Goal: Task Accomplishment & Management: Use online tool/utility

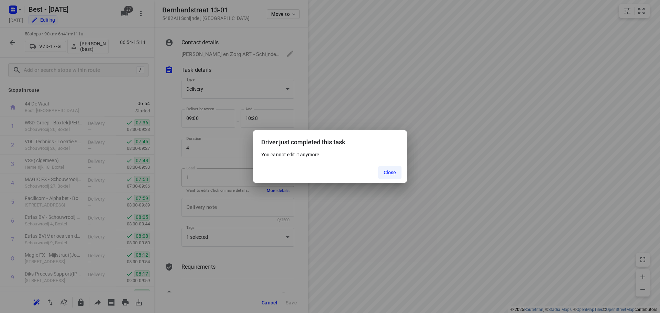
scroll to position [941, 0]
click at [347, 169] on div "Close" at bounding box center [330, 172] width 154 height 21
click at [395, 173] on span "Close" at bounding box center [390, 173] width 13 height 6
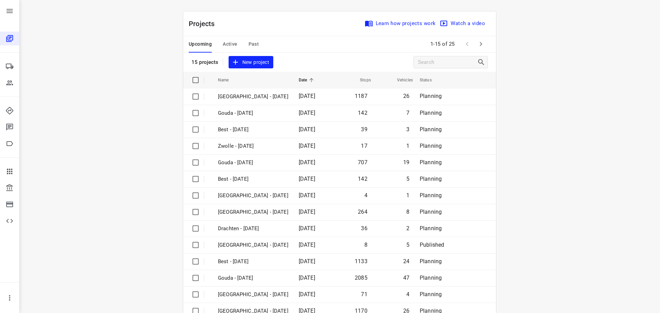
click at [235, 42] on div "Upcoming Active Past" at bounding box center [229, 44] width 81 height 17
click at [233, 46] on span "Active" at bounding box center [230, 44] width 14 height 9
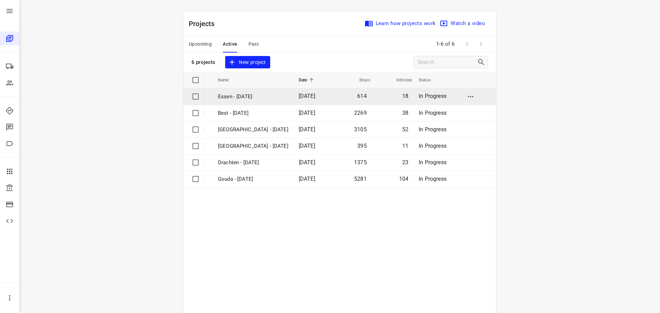
click at [228, 105] on td "Essen - [DATE]" at bounding box center [252, 96] width 82 height 17
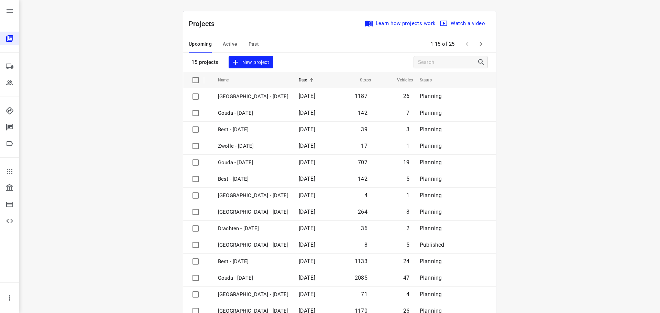
click at [226, 40] on span "Active" at bounding box center [230, 44] width 14 height 9
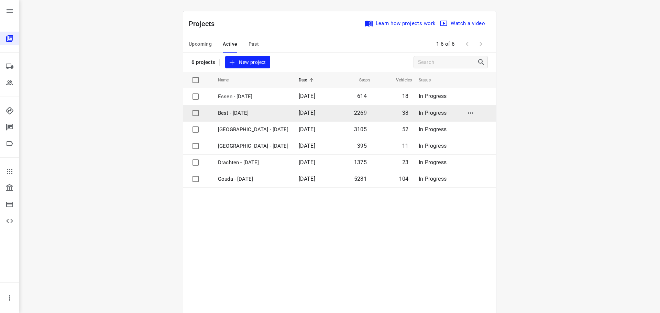
click at [235, 115] on p "Best - [DATE]" at bounding box center [253, 113] width 70 height 8
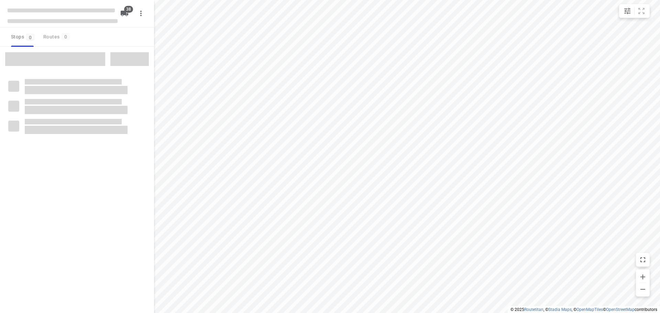
checkbox input "true"
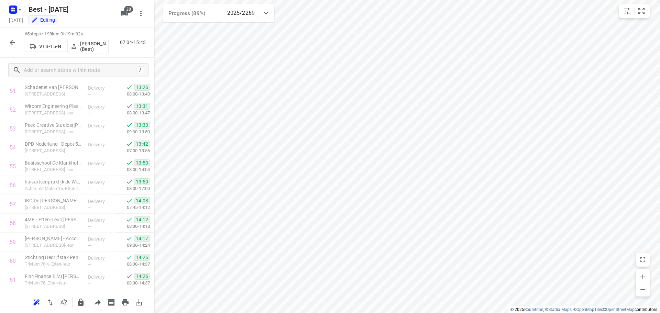
scroll to position [946, 0]
click at [8, 44] on button "button" at bounding box center [13, 43] width 14 height 14
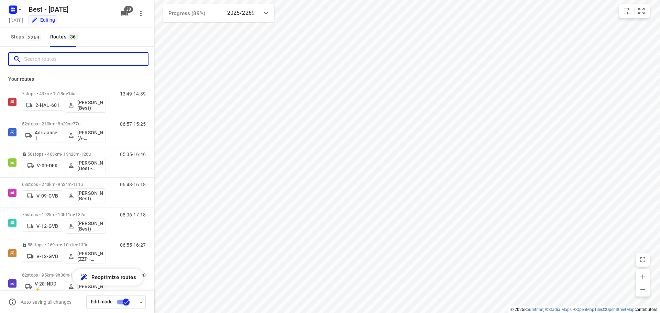
click at [60, 58] on input "Search routes" at bounding box center [86, 59] width 124 height 11
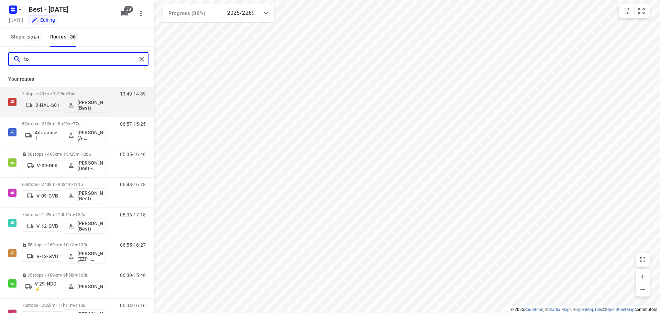
type input "ton"
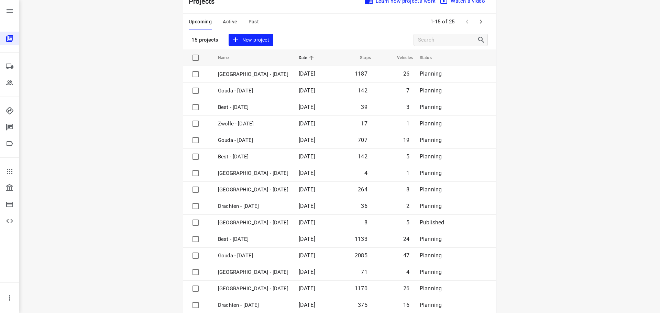
scroll to position [34, 0]
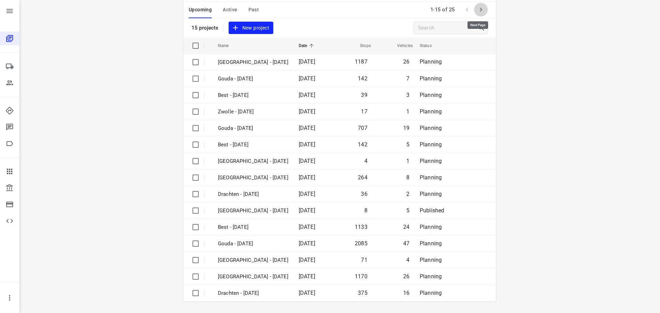
click at [479, 14] on button "button" at bounding box center [481, 10] width 14 height 14
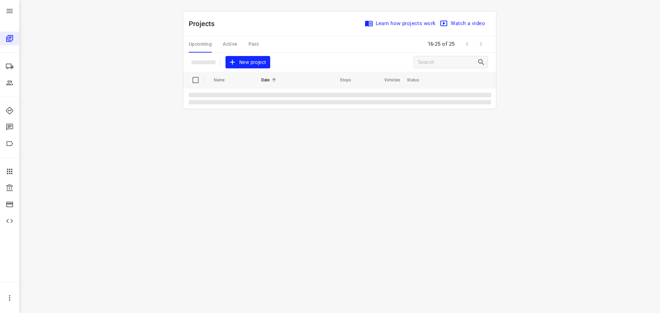
scroll to position [0, 0]
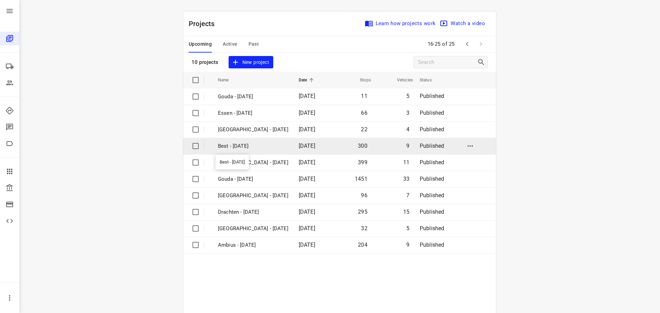
click at [246, 146] on p "Best - [DATE]" at bounding box center [253, 146] width 70 height 8
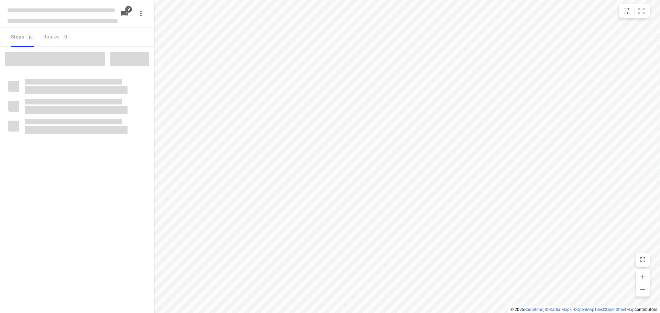
checkbox input "true"
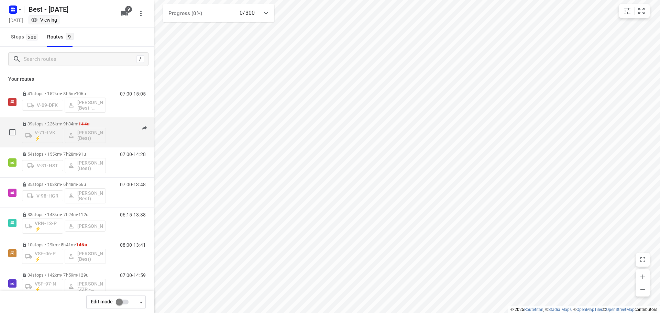
click at [114, 129] on div "06:00-15:33" at bounding box center [128, 133] width 34 height 25
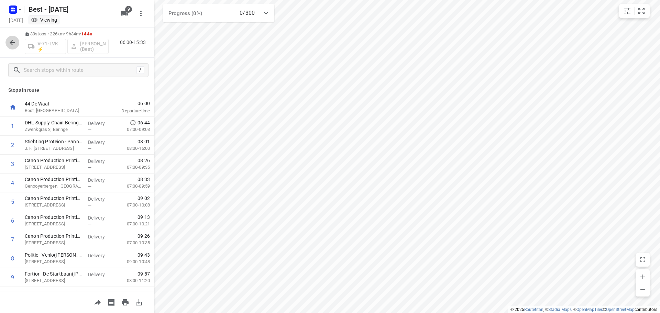
click at [15, 45] on icon "button" at bounding box center [12, 43] width 8 height 8
click at [11, 42] on icon "button" at bounding box center [13, 43] width 6 height 6
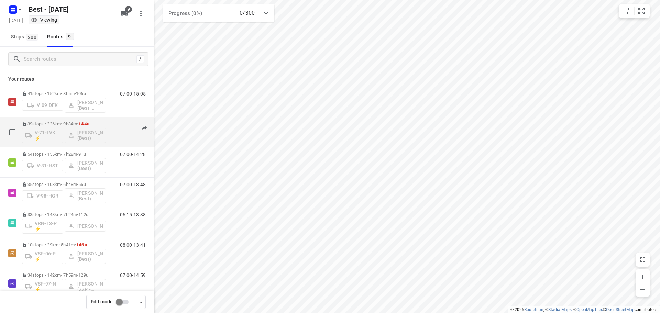
click at [89, 137] on div "V-71-LVK ⚡ Nikki van Hasselt - van Doren (Best)" at bounding box center [64, 135] width 84 height 17
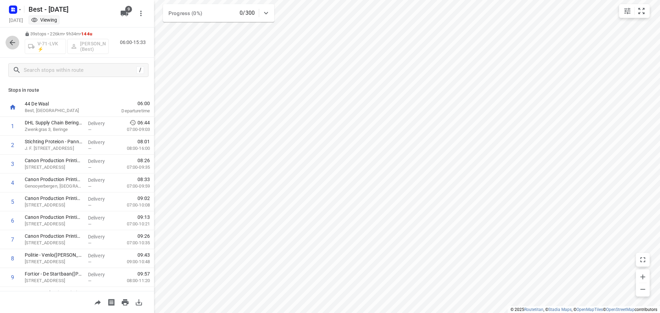
click at [12, 41] on icon "button" at bounding box center [13, 43] width 6 height 6
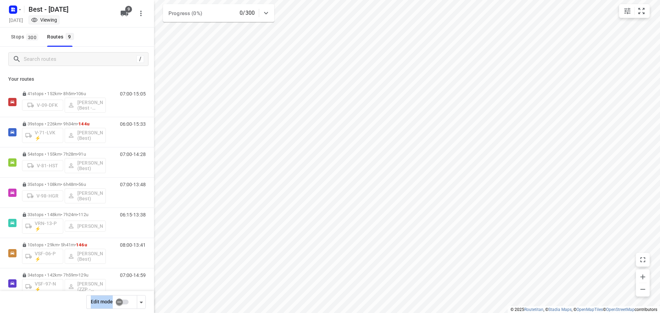
click at [123, 306] on div "Edit mode" at bounding box center [77, 302] width 154 height 22
click at [124, 307] on input "checkbox" at bounding box center [119, 302] width 39 height 13
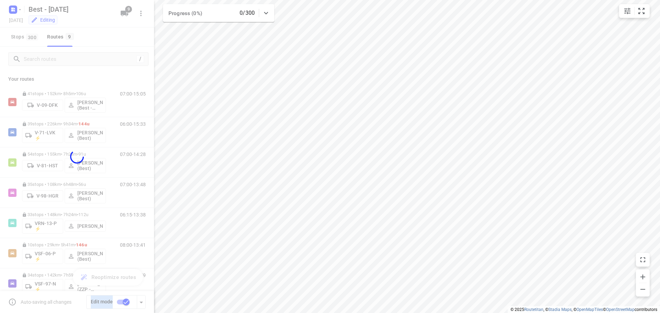
checkbox input "true"
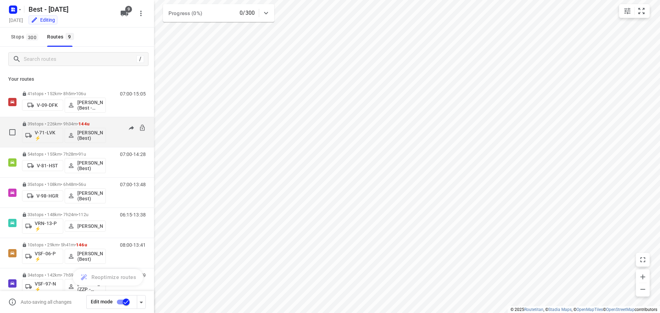
click at [111, 125] on div "06:00-15:33" at bounding box center [128, 133] width 34 height 25
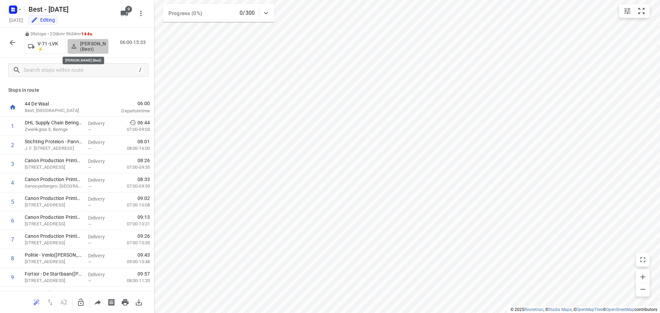
click at [83, 42] on p "[PERSON_NAME] (Best)" at bounding box center [92, 46] width 25 height 11
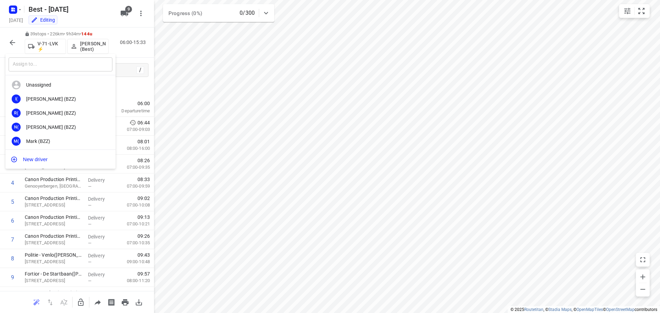
click at [37, 63] on input "text" at bounding box center [61, 64] width 104 height 14
type input "n"
type input "w"
click at [35, 67] on input "w" at bounding box center [61, 64] width 104 height 14
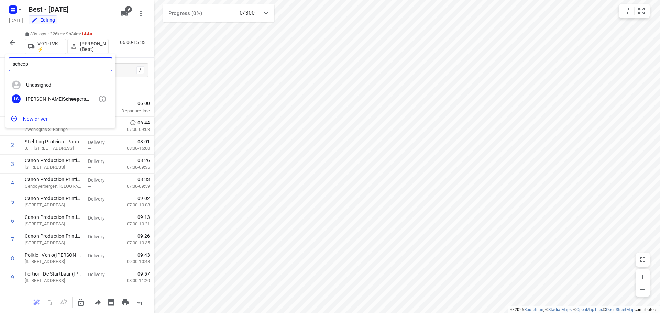
type input "scheep"
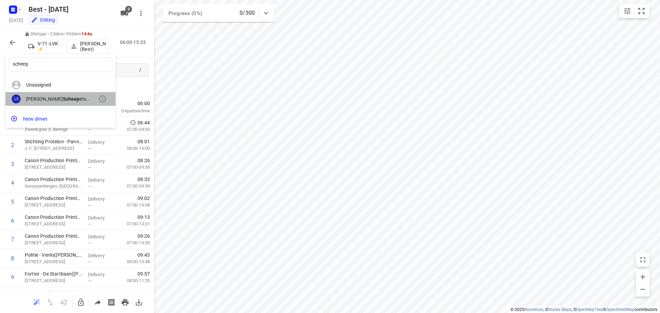
click at [54, 98] on div "Lisa Scheep ers (Best)" at bounding box center [62, 99] width 72 height 6
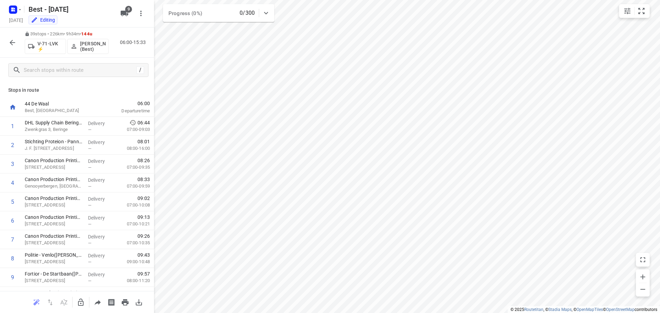
click at [13, 43] on icon "button" at bounding box center [13, 43] width 6 height 6
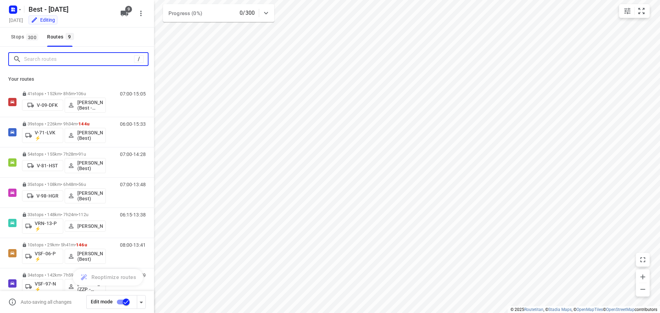
click at [114, 61] on input "Search routes" at bounding box center [79, 59] width 110 height 11
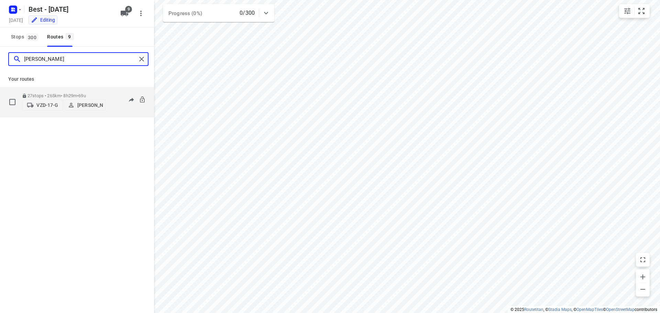
type input "niels"
click at [96, 104] on p "[PERSON_NAME]" at bounding box center [89, 105] width 25 height 6
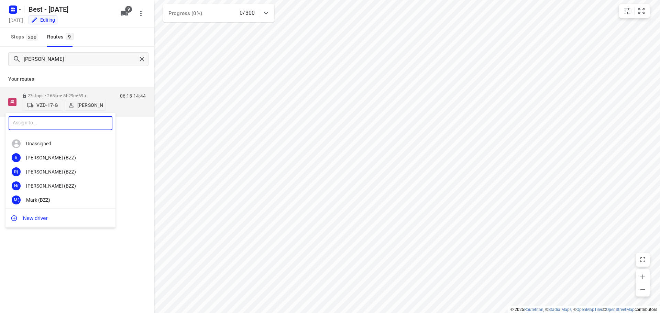
click at [64, 121] on input "text" at bounding box center [61, 123] width 104 height 14
type input "bilal"
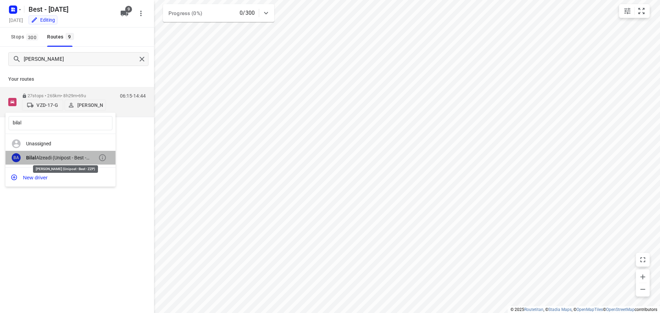
click at [72, 158] on div "Bilal Alzeadi (Unipost - Best - ZZP)" at bounding box center [62, 158] width 72 height 6
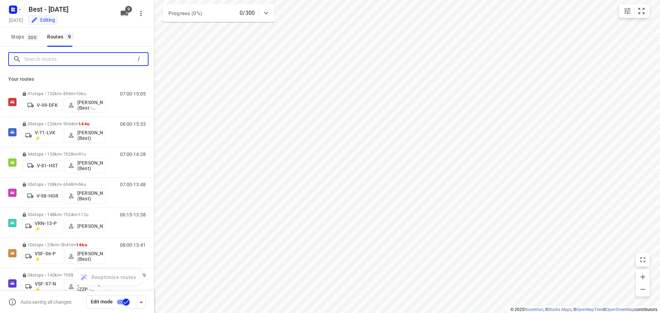
click at [81, 57] on input "Search routes" at bounding box center [79, 59] width 110 height 11
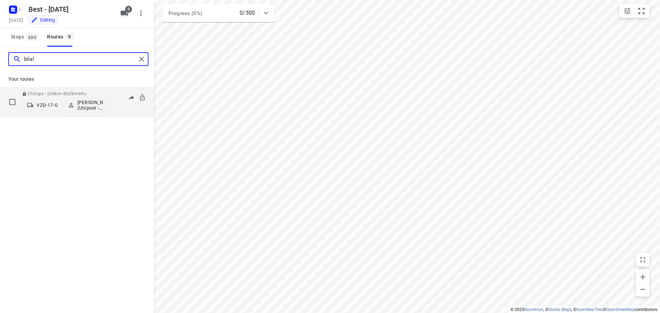
type input "bilal"
click at [117, 109] on div "06:15-14:44" at bounding box center [128, 103] width 34 height 25
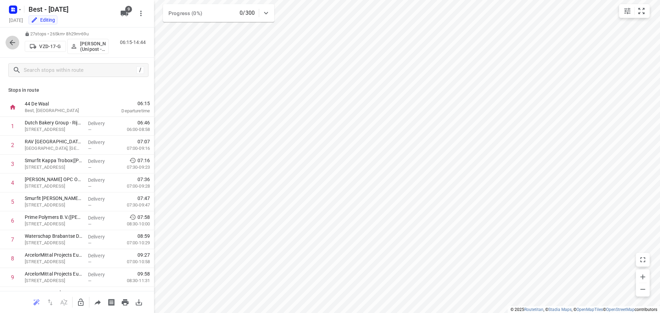
click at [11, 42] on icon "button" at bounding box center [12, 43] width 8 height 8
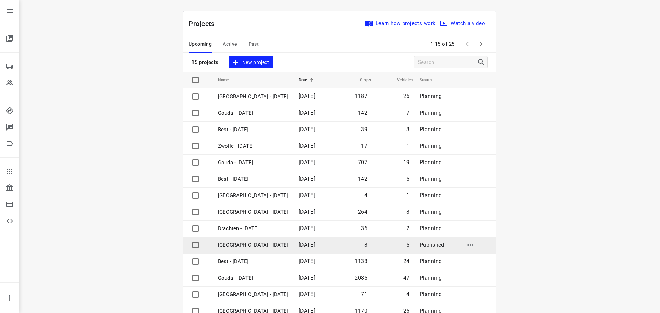
scroll to position [34, 0]
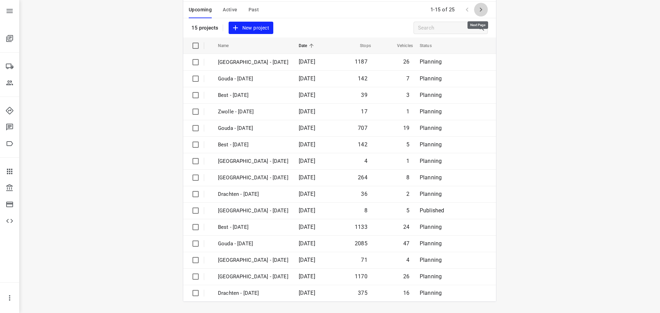
click at [478, 9] on icon "button" at bounding box center [481, 10] width 8 height 8
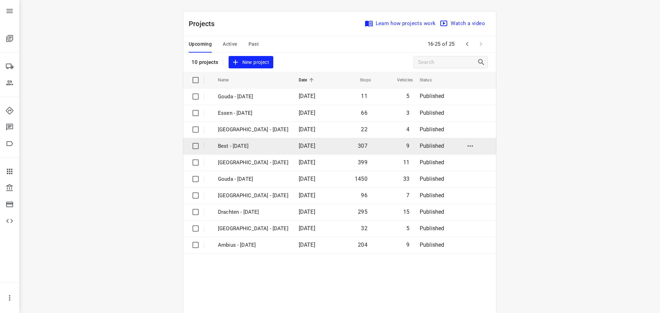
click at [233, 153] on td "Best - [DATE]" at bounding box center [252, 146] width 82 height 17
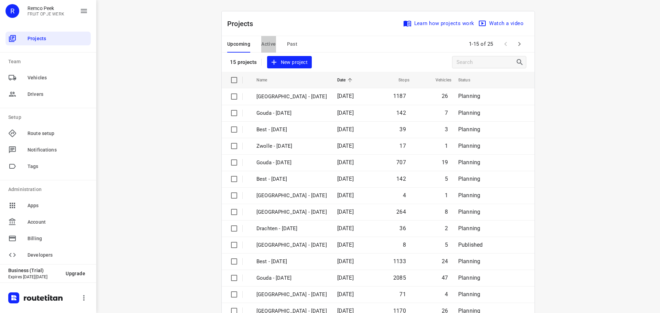
click at [271, 47] on span "Active" at bounding box center [268, 44] width 14 height 9
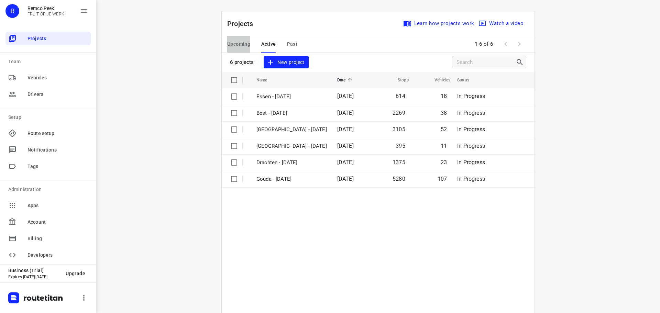
click at [242, 46] on span "Upcoming" at bounding box center [238, 44] width 23 height 9
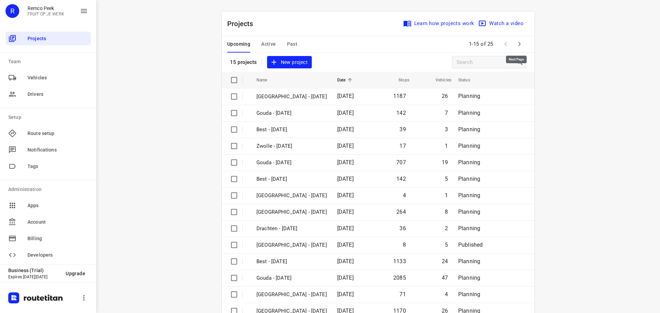
click at [521, 41] on icon "button" at bounding box center [519, 44] width 8 height 8
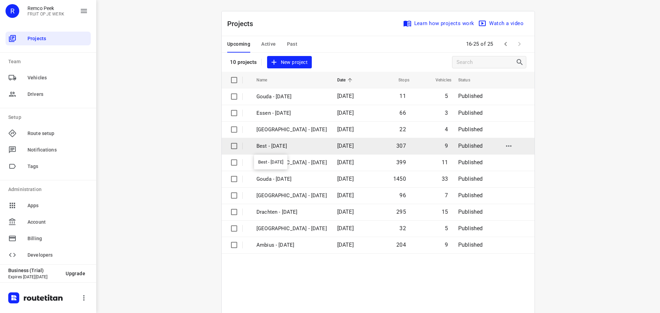
click at [277, 144] on p "Best - [DATE]" at bounding box center [291, 146] width 70 height 8
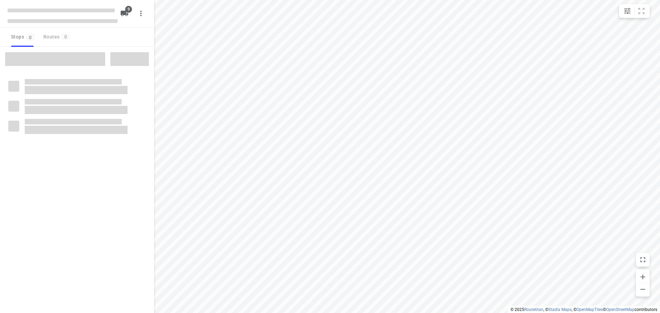
checkbox input "true"
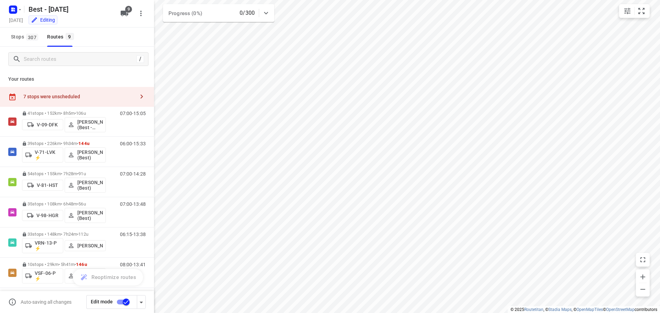
click at [92, 93] on div "7 stops were unscheduled" at bounding box center [77, 97] width 154 height 20
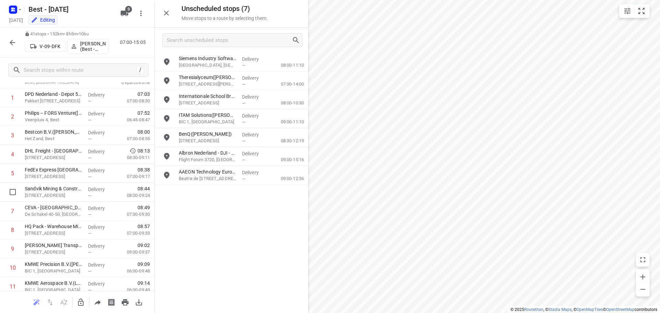
scroll to position [69, 0]
click at [81, 304] on icon "button" at bounding box center [81, 302] width 8 height 8
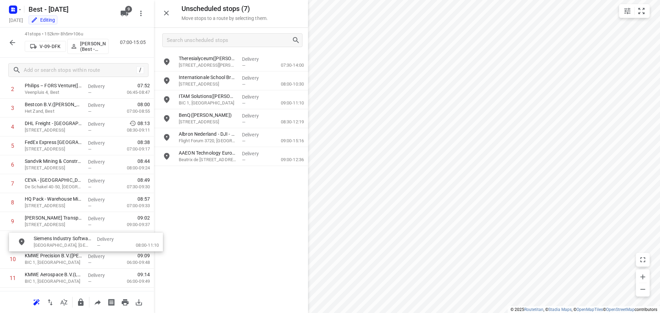
scroll to position [76, 0]
drag, startPoint x: 201, startPoint y: 63, endPoint x: 51, endPoint y: 240, distance: 231.9
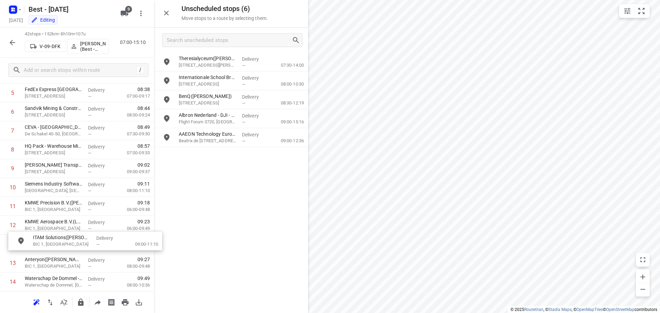
scroll to position [129, 0]
drag, startPoint x: 195, startPoint y: 101, endPoint x: 35, endPoint y: 243, distance: 214.5
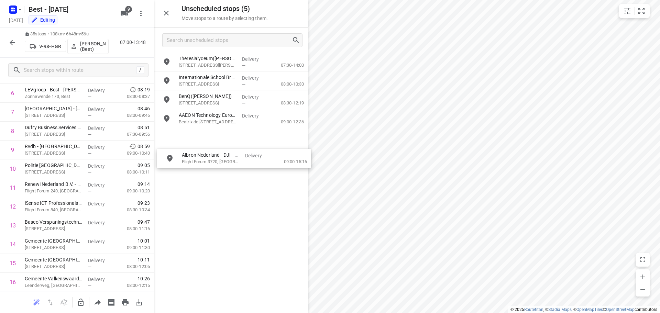
drag, startPoint x: 206, startPoint y: 122, endPoint x: 207, endPoint y: 167, distance: 45.0
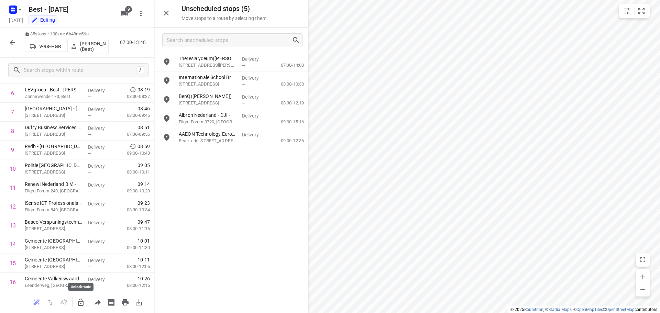
click at [80, 305] on icon "button" at bounding box center [81, 302] width 8 height 8
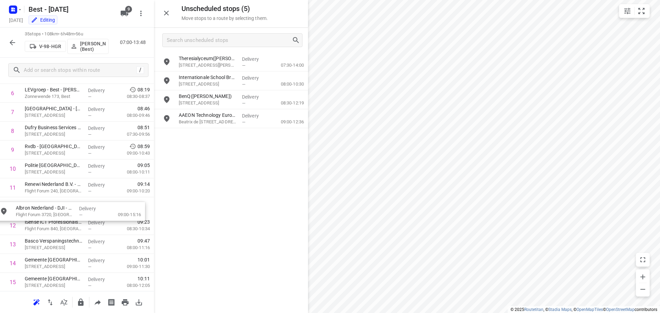
drag, startPoint x: 224, startPoint y: 125, endPoint x: 54, endPoint y: 221, distance: 194.7
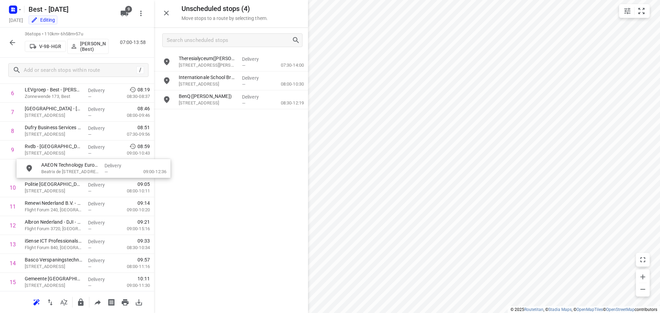
drag, startPoint x: 211, startPoint y: 124, endPoint x: 73, endPoint y: 175, distance: 148.1
click at [77, 299] on icon "button" at bounding box center [81, 302] width 8 height 8
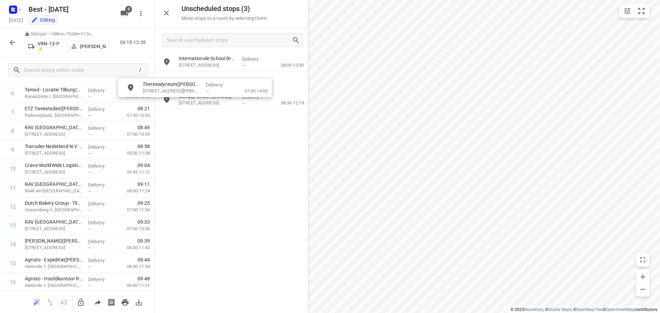
drag, startPoint x: 207, startPoint y: 66, endPoint x: 197, endPoint y: 127, distance: 61.7
click at [84, 300] on icon "button" at bounding box center [81, 302] width 8 height 8
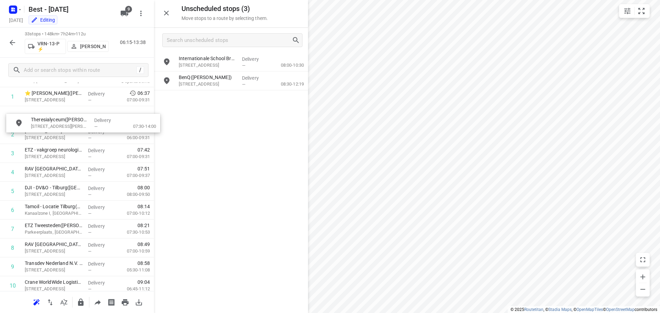
scroll to position [49, 0]
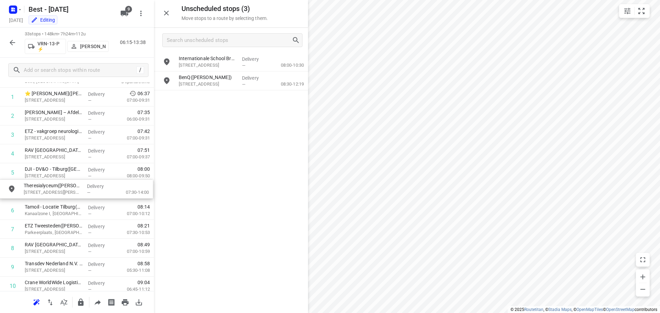
drag, startPoint x: 211, startPoint y: 62, endPoint x: 53, endPoint y: 191, distance: 204.2
click at [82, 301] on icon "button" at bounding box center [81, 302] width 6 height 7
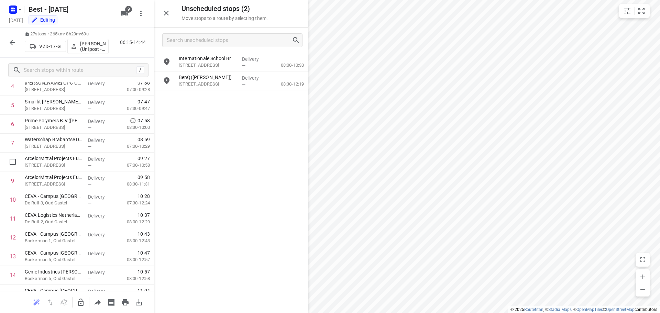
scroll to position [375, 0]
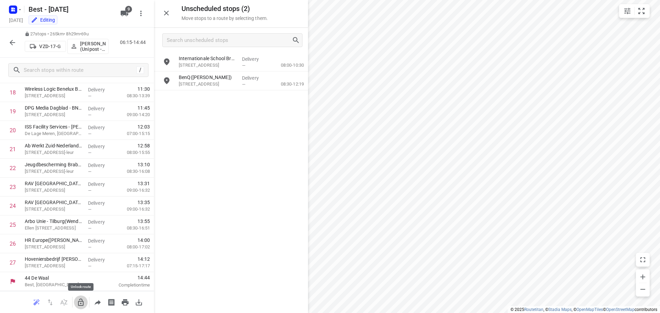
click at [81, 304] on icon "button" at bounding box center [81, 302] width 6 height 7
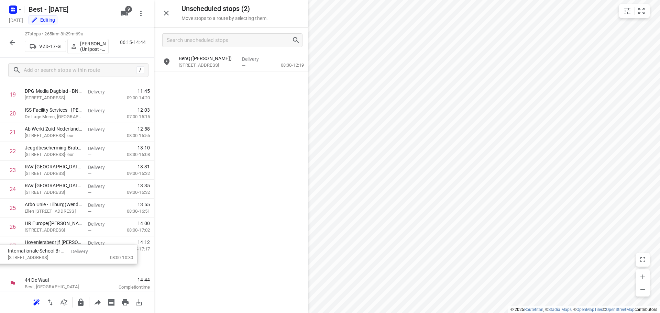
scroll to position [395, 0]
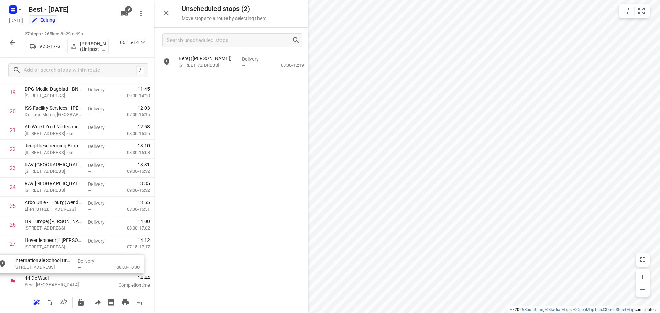
drag, startPoint x: 204, startPoint y: 62, endPoint x: 33, endPoint y: 278, distance: 275.8
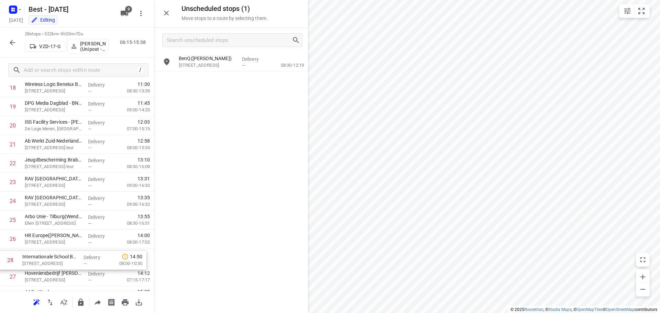
scroll to position [384, 0]
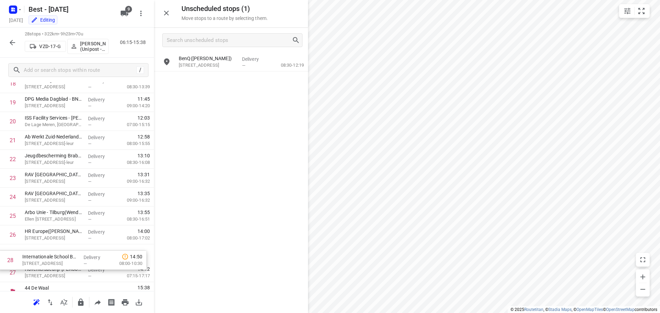
drag, startPoint x: 40, startPoint y: 284, endPoint x: 37, endPoint y: 261, distance: 23.6
click at [37, 261] on div "1 Dutch Bakery Group - Rijen([PERSON_NAME] / [PERSON_NAME]) [STREET_ADDRESS], […" at bounding box center [77, 16] width 154 height 529
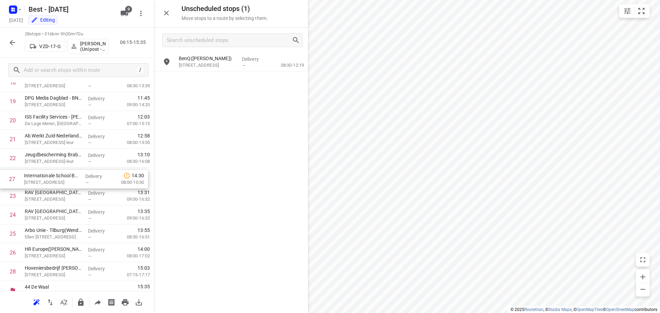
drag, startPoint x: 48, startPoint y: 259, endPoint x: 43, endPoint y: 173, distance: 86.1
click at [43, 174] on div "1 Dutch Bakery Group - Rijen([PERSON_NAME] / [PERSON_NAME]) [STREET_ADDRESS], […" at bounding box center [77, 16] width 154 height 529
click at [79, 300] on icon "button" at bounding box center [81, 302] width 6 height 7
click at [284, 154] on div "i © 2025 Routetitan , © Stadia Maps , © OpenMapTiles © OpenStreetMap contributo…" at bounding box center [330, 156] width 660 height 313
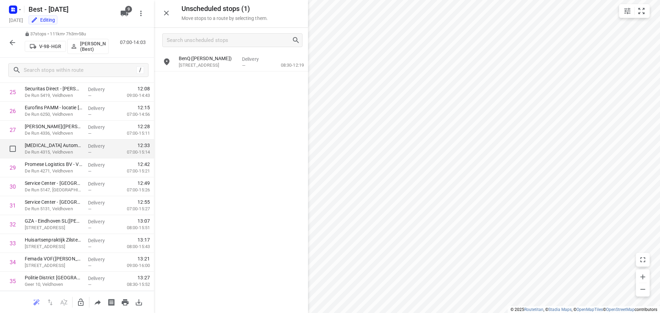
scroll to position [564, 0]
click at [81, 303] on icon "button" at bounding box center [81, 302] width 6 height 7
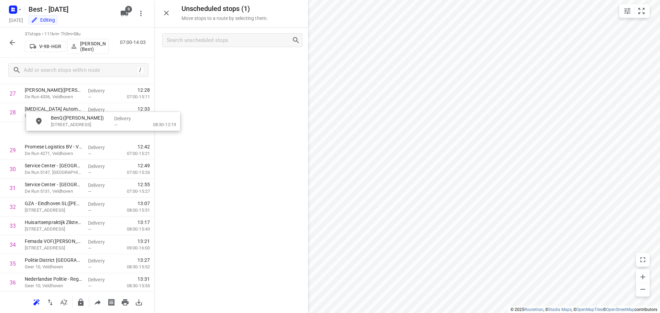
scroll to position [543, 0]
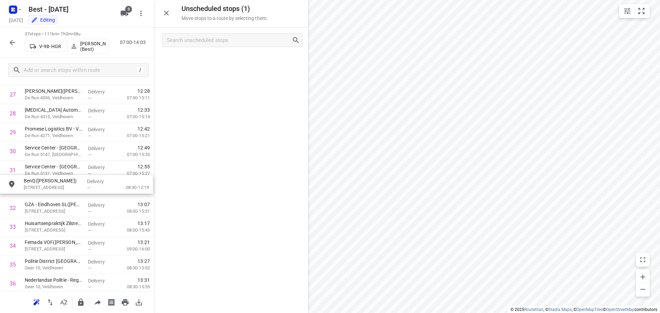
drag, startPoint x: 201, startPoint y: 66, endPoint x: 43, endPoint y: 190, distance: 201.5
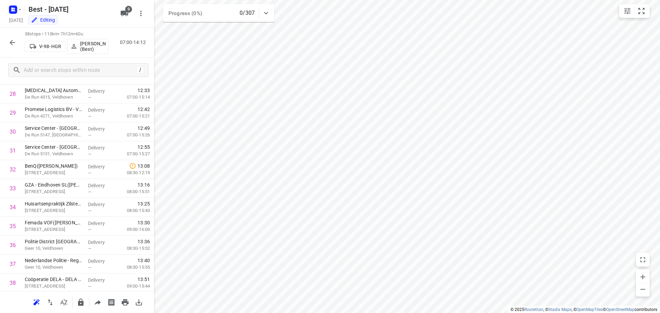
click at [11, 42] on icon "button" at bounding box center [13, 43] width 6 height 6
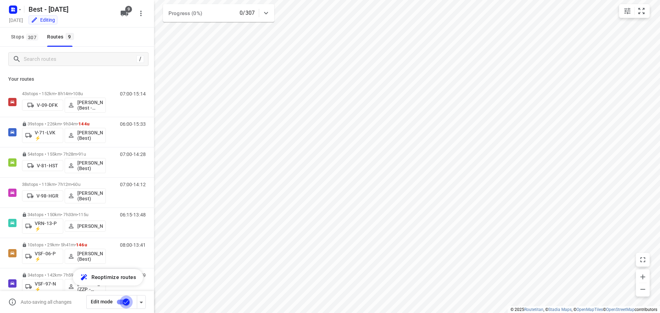
click at [126, 300] on input "checkbox" at bounding box center [126, 302] width 39 height 13
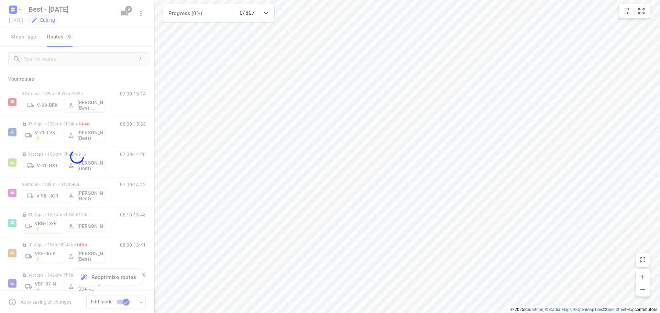
checkbox input "false"
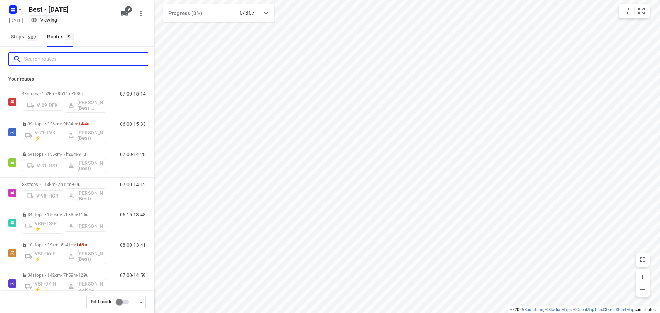
click at [53, 60] on input "Search routes" at bounding box center [86, 59] width 124 height 11
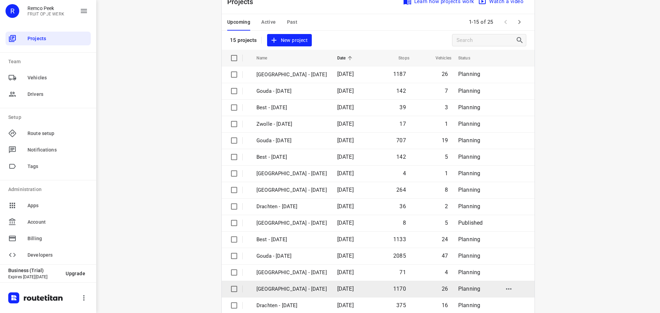
scroll to position [34, 0]
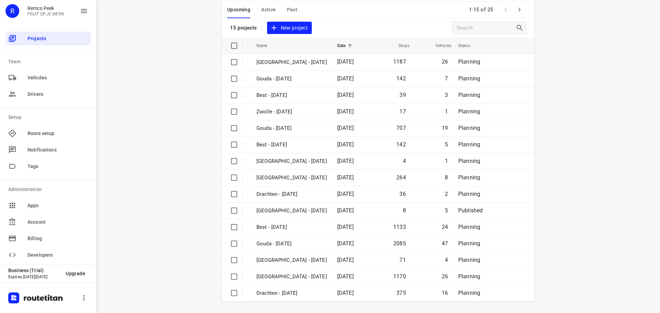
click at [258, 9] on div "Upcoming Active Past" at bounding box center [267, 10] width 81 height 17
click at [269, 9] on span "Active" at bounding box center [268, 10] width 14 height 9
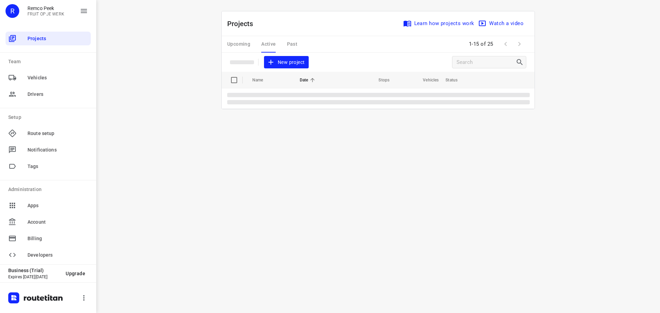
scroll to position [0, 0]
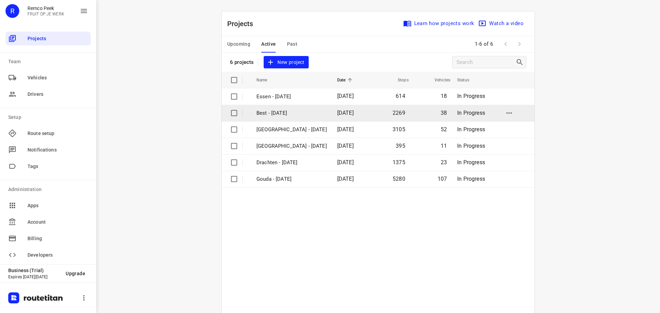
click at [276, 111] on p "Best - [DATE]" at bounding box center [291, 113] width 70 height 8
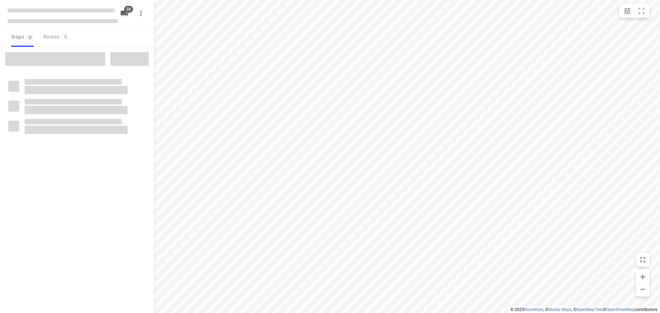
checkbox input "true"
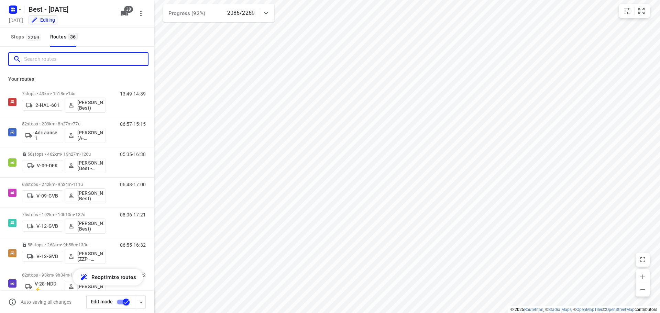
click at [52, 62] on input "Search routes" at bounding box center [86, 59] width 124 height 11
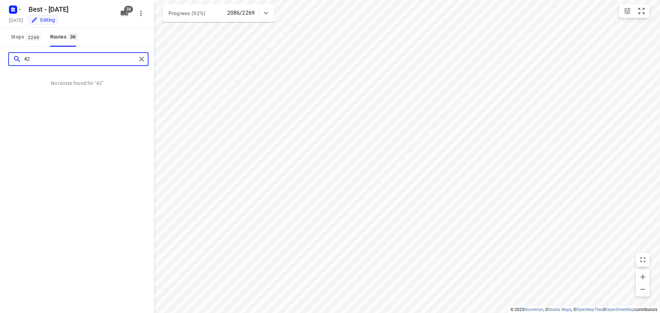
type input "4"
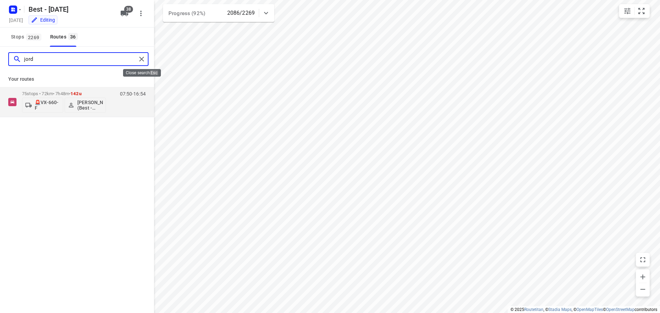
type input "jord"
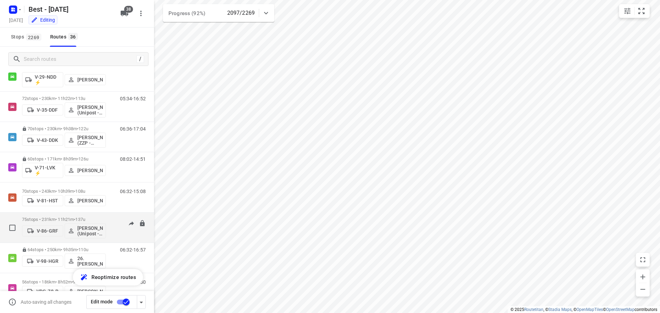
scroll to position [275, 0]
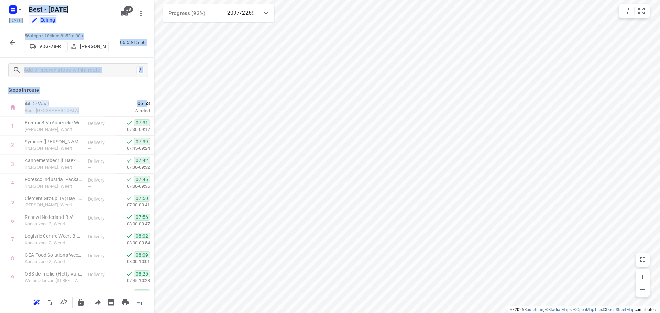
drag, startPoint x: 141, startPoint y: 105, endPoint x: 146, endPoint y: 96, distance: 9.6
click at [148, 98] on div "06:53 Started" at bounding box center [130, 107] width 50 height 19
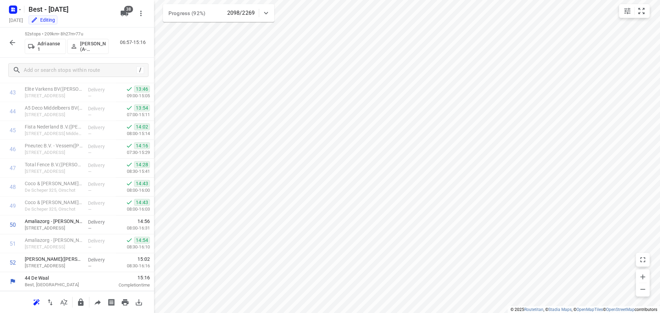
scroll to position [828, 0]
click at [13, 45] on icon "button" at bounding box center [12, 43] width 8 height 8
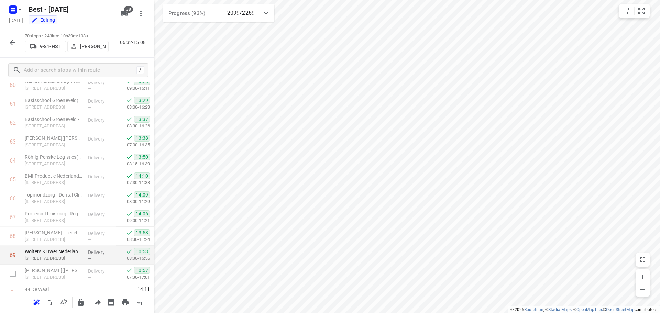
scroll to position [1168, 0]
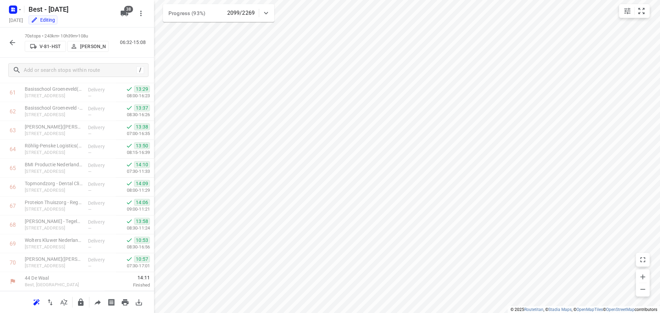
click at [13, 44] on icon "button" at bounding box center [12, 43] width 8 height 8
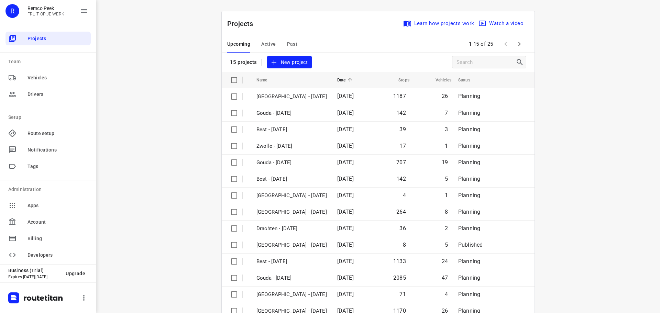
click at [515, 41] on icon "button" at bounding box center [519, 44] width 8 height 8
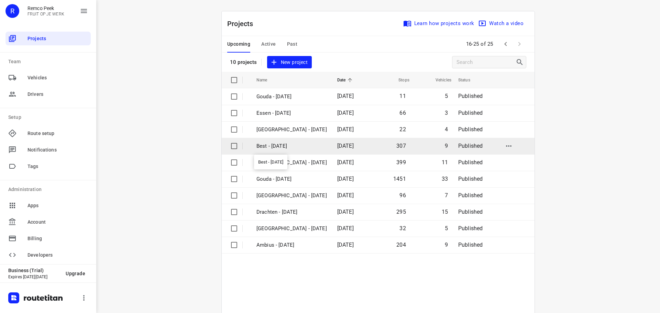
click at [279, 146] on p "Best - [DATE]" at bounding box center [291, 146] width 70 height 8
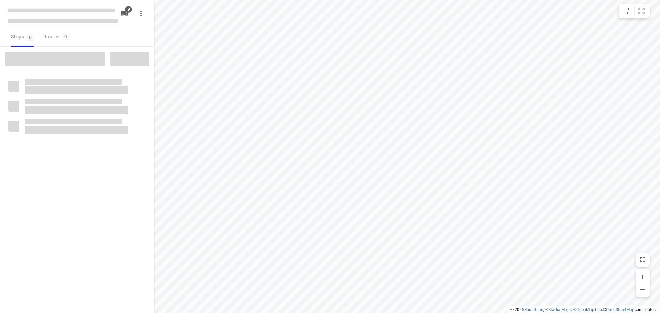
checkbox input "true"
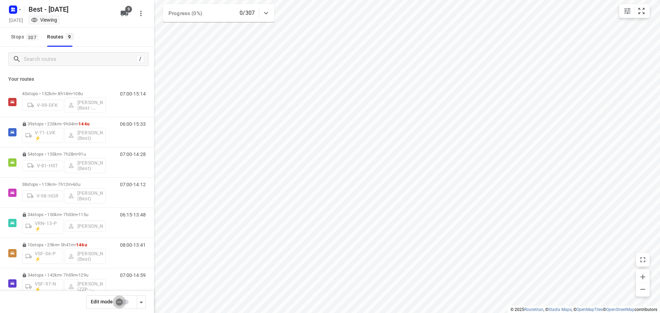
click at [117, 297] on input "checkbox" at bounding box center [119, 302] width 39 height 13
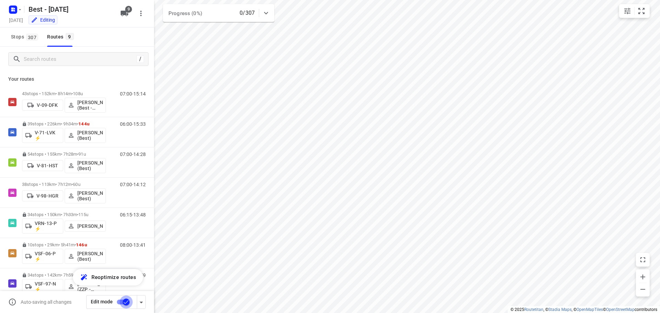
click at [126, 302] on input "checkbox" at bounding box center [126, 302] width 39 height 13
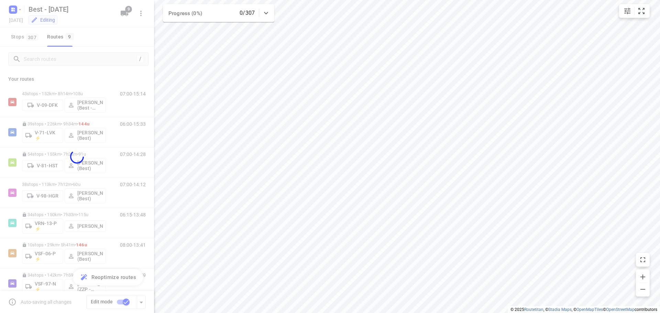
checkbox input "false"
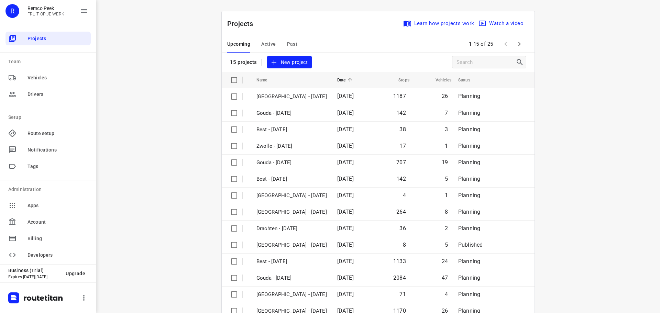
click at [261, 48] on button "Active" at bounding box center [268, 44] width 14 height 17
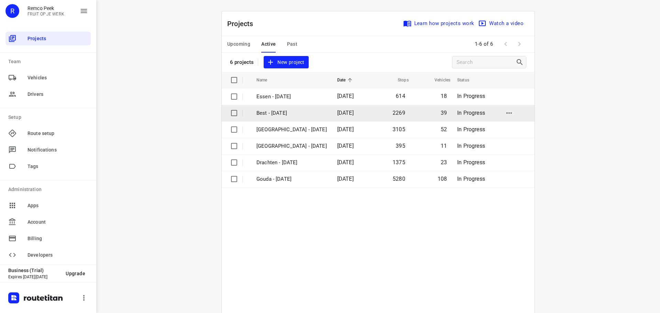
click at [272, 109] on p "Best - [DATE]" at bounding box center [291, 113] width 70 height 8
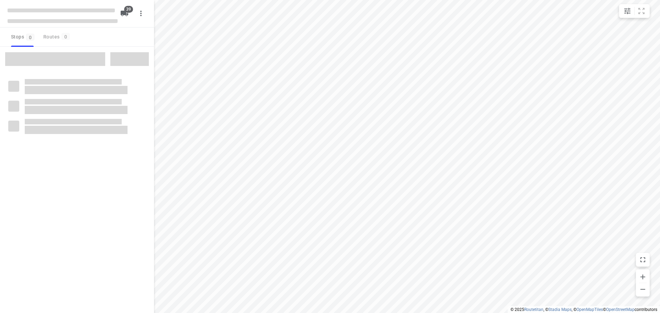
checkbox input "true"
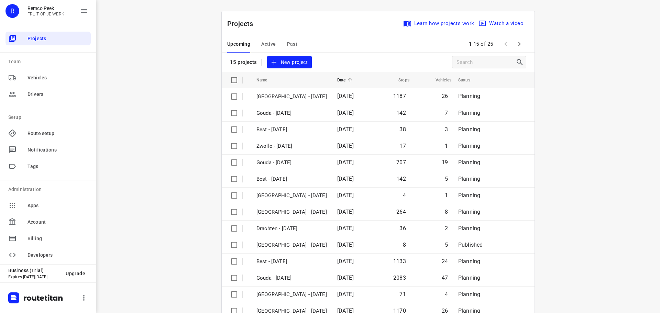
click at [258, 42] on div "Upcoming Active Past" at bounding box center [267, 44] width 81 height 17
click at [265, 42] on span "Active" at bounding box center [268, 44] width 14 height 9
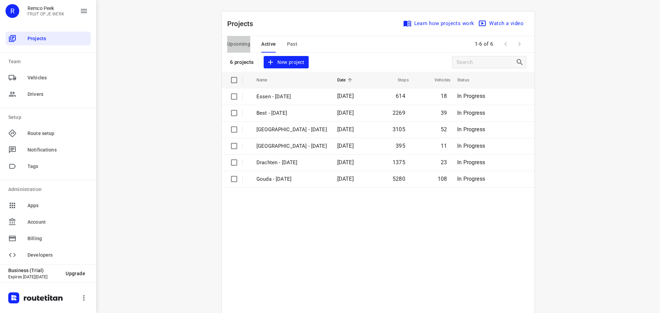
click at [230, 39] on button "Upcoming" at bounding box center [238, 44] width 23 height 17
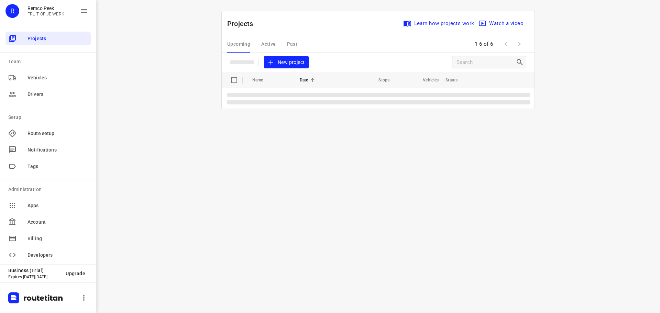
click at [232, 42] on div "Upcoming Active Past" at bounding box center [267, 44] width 81 height 17
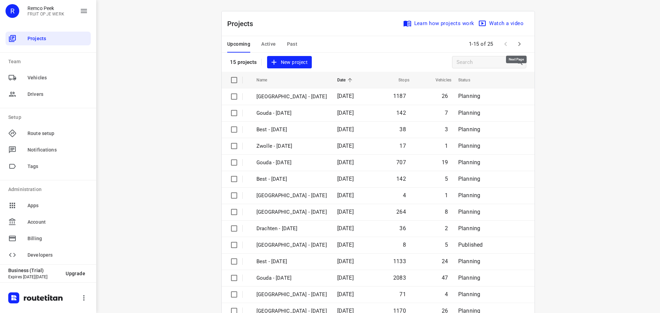
click at [515, 43] on icon "button" at bounding box center [519, 44] width 8 height 8
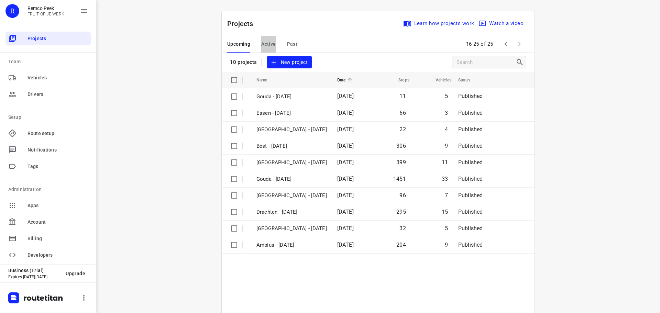
click at [271, 45] on span "Active" at bounding box center [268, 44] width 14 height 9
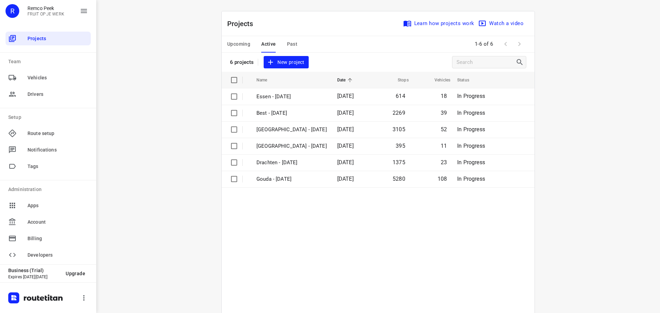
click at [227, 40] on span "Upcoming" at bounding box center [238, 44] width 23 height 9
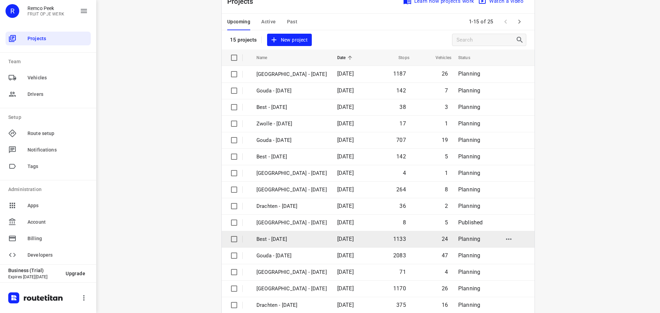
scroll to position [34, 0]
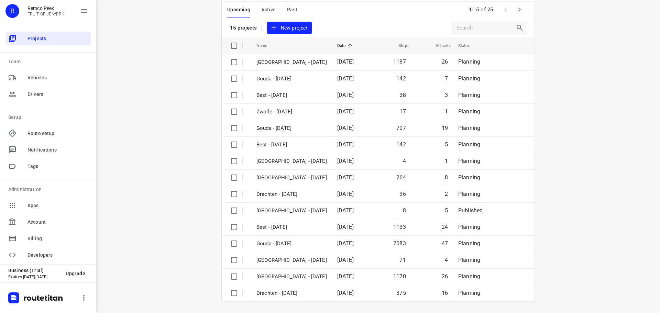
click at [523, 11] on div "Upcoming Active Past 1-15 of 25" at bounding box center [378, 10] width 313 height 17
click at [522, 11] on button "button" at bounding box center [520, 10] width 14 height 14
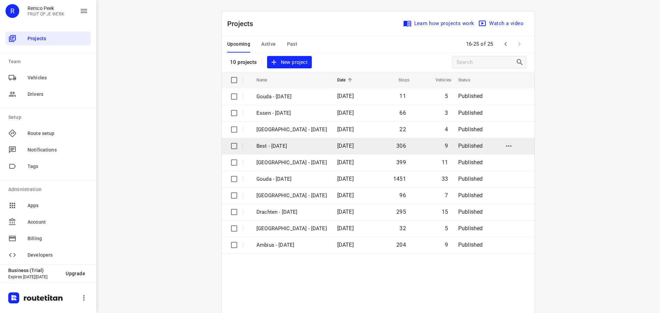
click at [274, 151] on td "Best - [DATE]" at bounding box center [291, 146] width 82 height 17
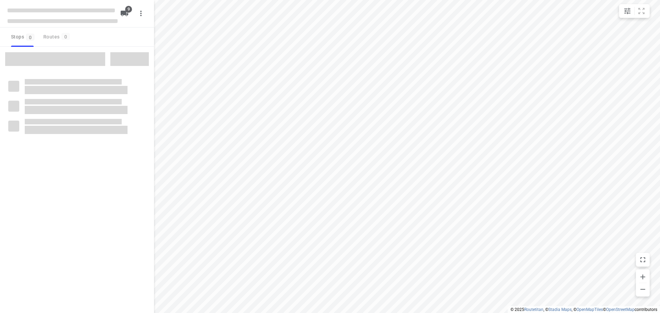
checkbox input "true"
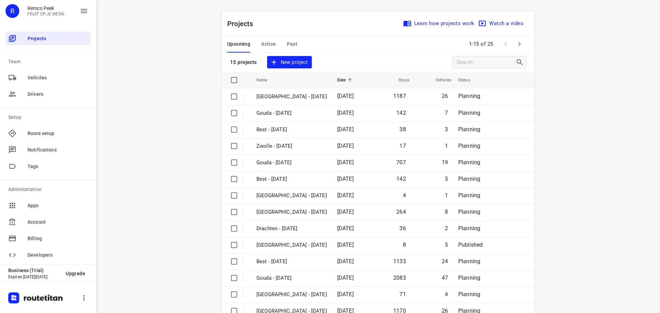
click at [261, 44] on span "Active" at bounding box center [268, 44] width 14 height 9
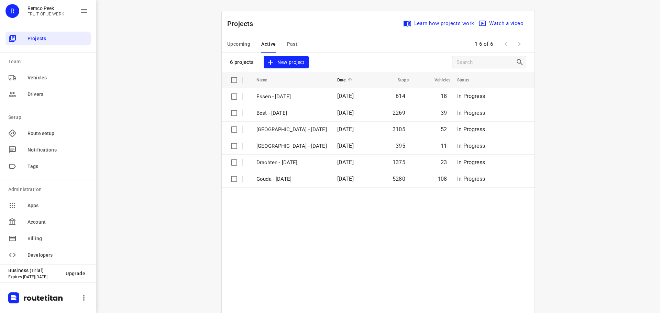
click at [295, 43] on div "Upcoming Active Past" at bounding box center [267, 44] width 81 height 17
click at [296, 42] on div "Upcoming Active Past" at bounding box center [267, 44] width 81 height 17
click at [291, 45] on span "Past" at bounding box center [292, 44] width 11 height 9
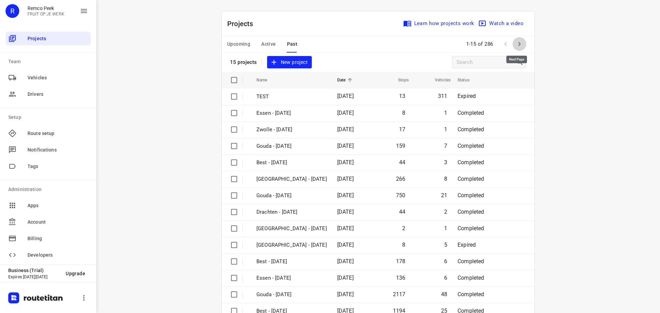
click at [518, 44] on icon "button" at bounding box center [519, 44] width 8 height 8
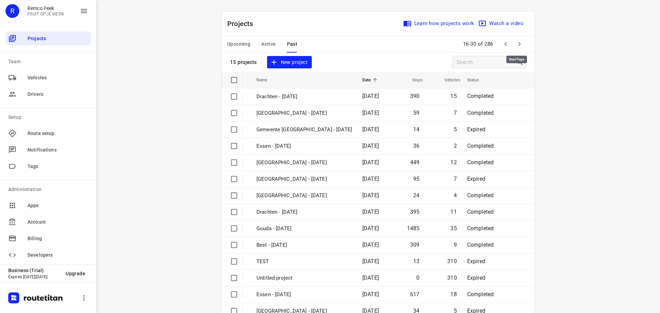
click at [516, 48] on button "button" at bounding box center [520, 44] width 14 height 14
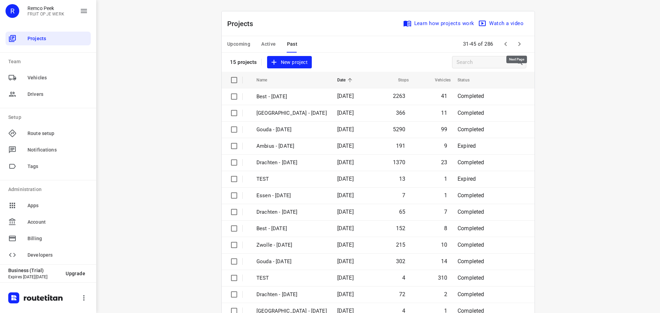
click at [516, 48] on button "button" at bounding box center [520, 44] width 14 height 14
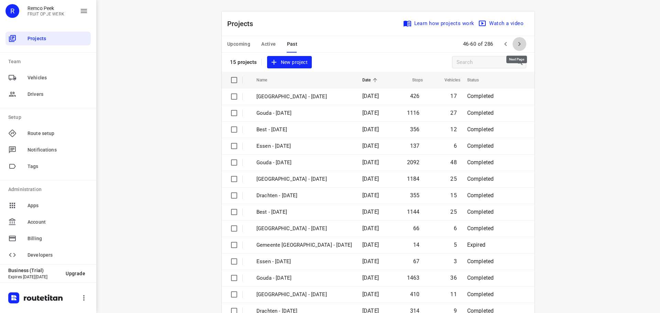
click at [517, 46] on icon "button" at bounding box center [519, 44] width 8 height 8
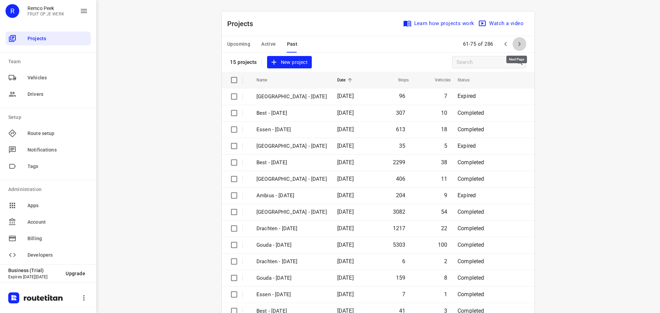
click at [517, 46] on icon "button" at bounding box center [519, 44] width 8 height 8
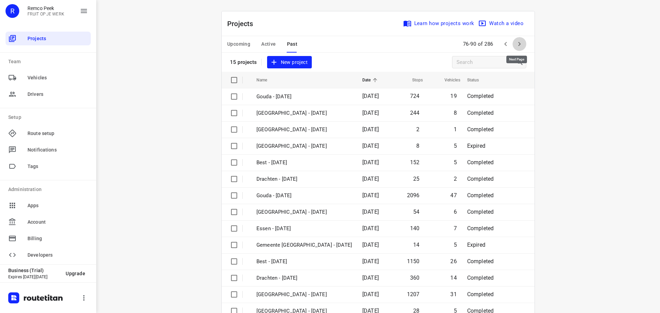
click at [518, 44] on icon "button" at bounding box center [519, 44] width 8 height 8
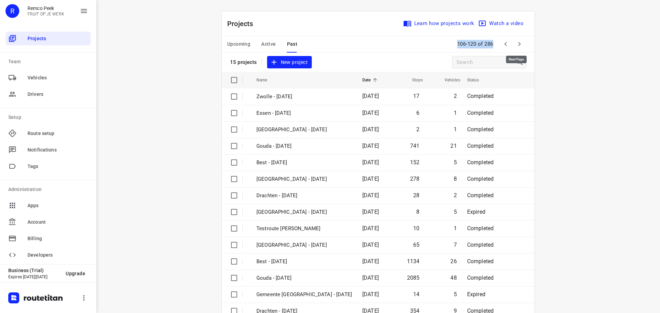
click at [519, 44] on icon "button" at bounding box center [519, 44] width 8 height 8
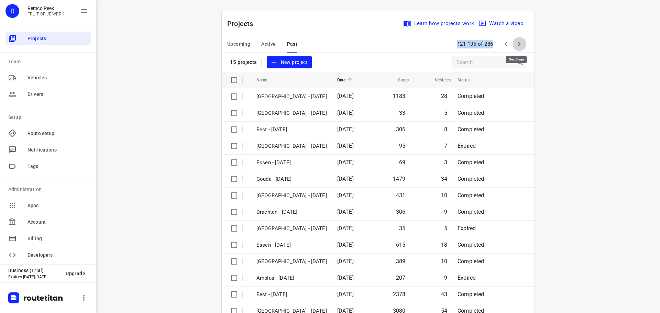
click at [519, 44] on icon "button" at bounding box center [519, 44] width 8 height 8
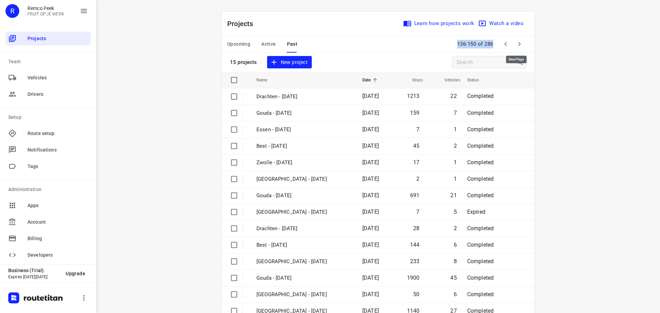
click at [519, 44] on icon "button" at bounding box center [519, 44] width 8 height 8
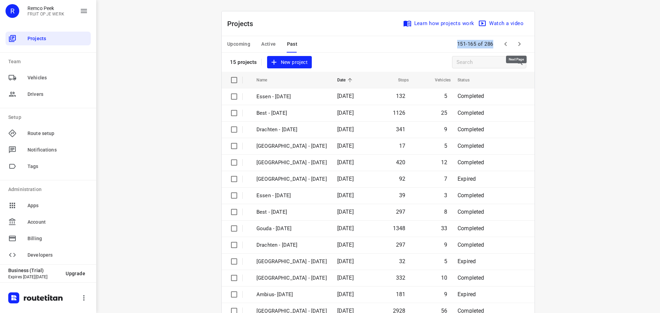
click at [519, 44] on icon "button" at bounding box center [519, 44] width 8 height 8
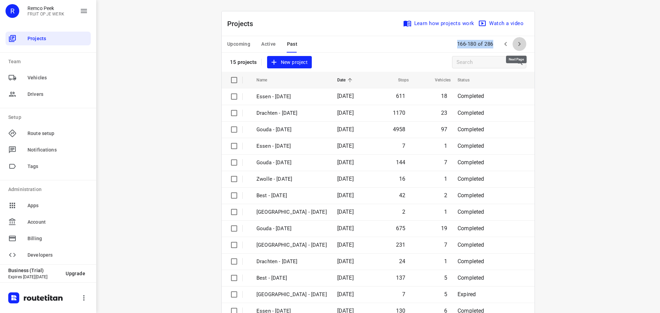
click at [519, 44] on icon "button" at bounding box center [519, 44] width 8 height 8
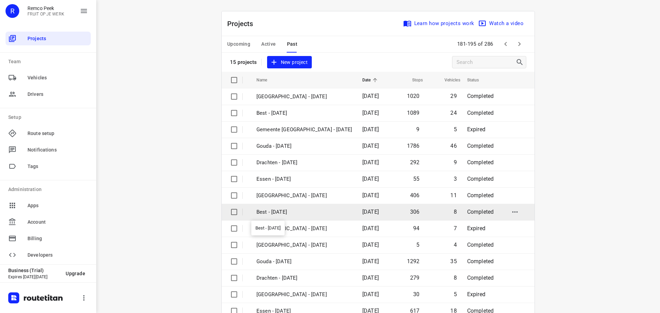
click at [271, 210] on p "Best - [DATE]" at bounding box center [304, 212] width 96 height 8
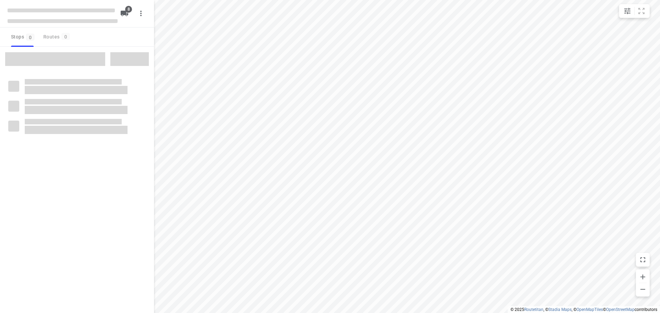
type input "distance"
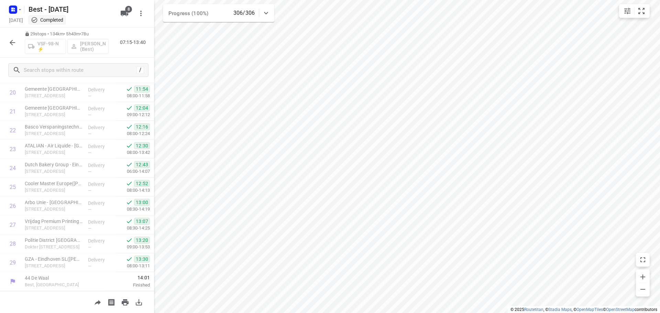
scroll to position [393, 0]
